Goal: Find specific page/section: Find specific page/section

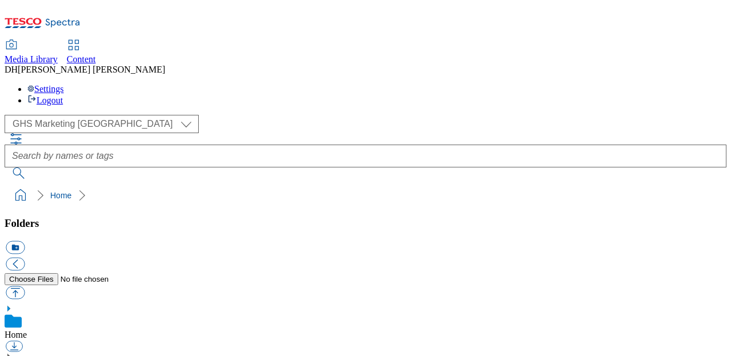
select select "flare-ghs-mktg"
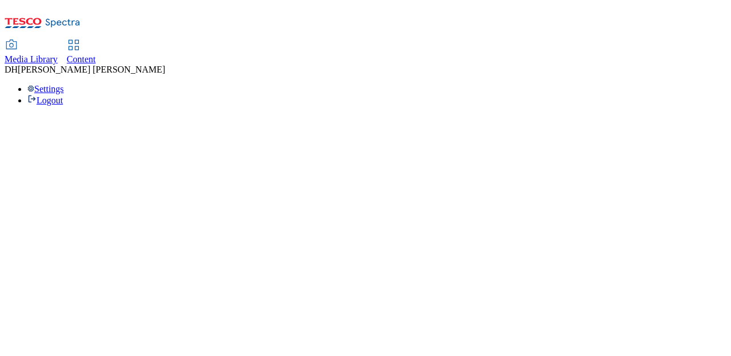
select select "flare-ghs-mktg"
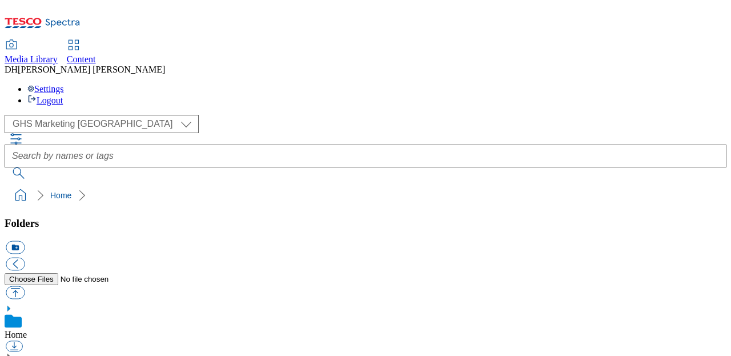
scroll to position [25, 0]
drag, startPoint x: 37, startPoint y: 287, endPoint x: 73, endPoint y: 284, distance: 35.5
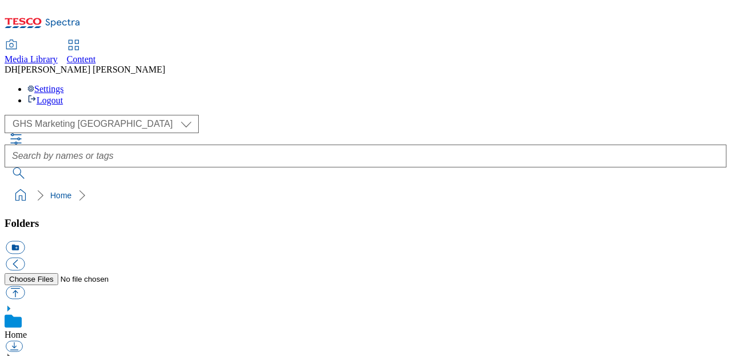
scroll to position [231, 0]
drag, startPoint x: 45, startPoint y: 273, endPoint x: 63, endPoint y: 274, distance: 17.7
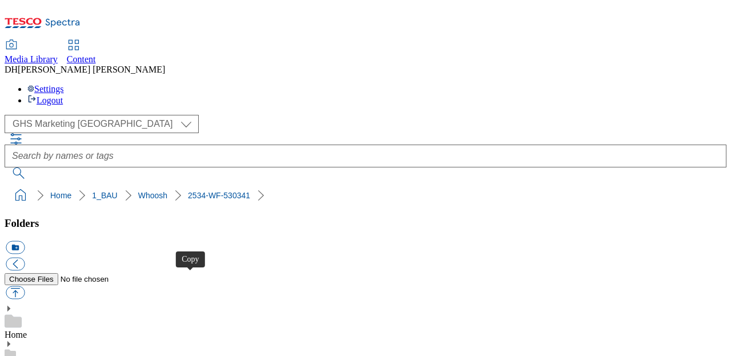
drag, startPoint x: 462, startPoint y: 281, endPoint x: 486, endPoint y: 281, distance: 24.6
drag, startPoint x: 324, startPoint y: 282, endPoint x: 654, endPoint y: 288, distance: 329.6
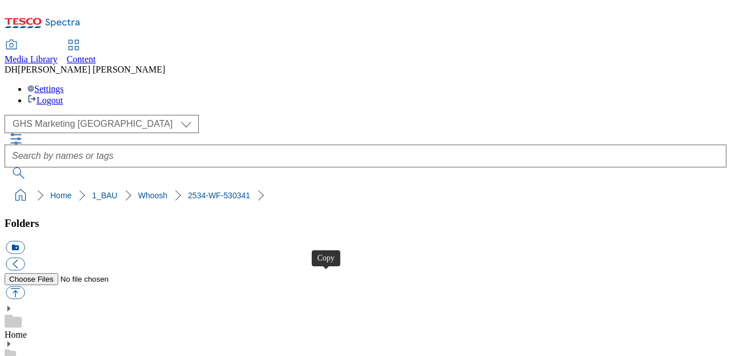
drag, startPoint x: 594, startPoint y: 280, endPoint x: 655, endPoint y: 285, distance: 60.7
